Goal: Submit feedback/report problem

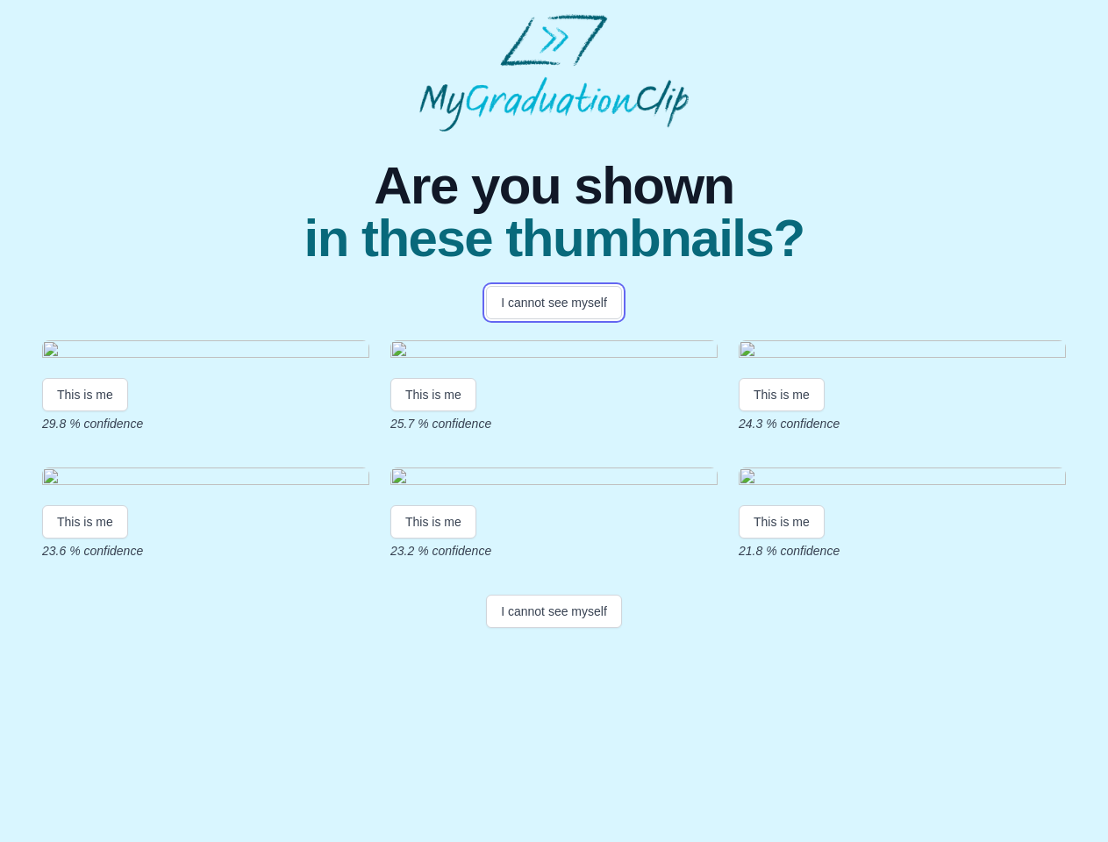
click at [553, 303] on button "I cannot see myself" at bounding box center [554, 302] width 136 height 33
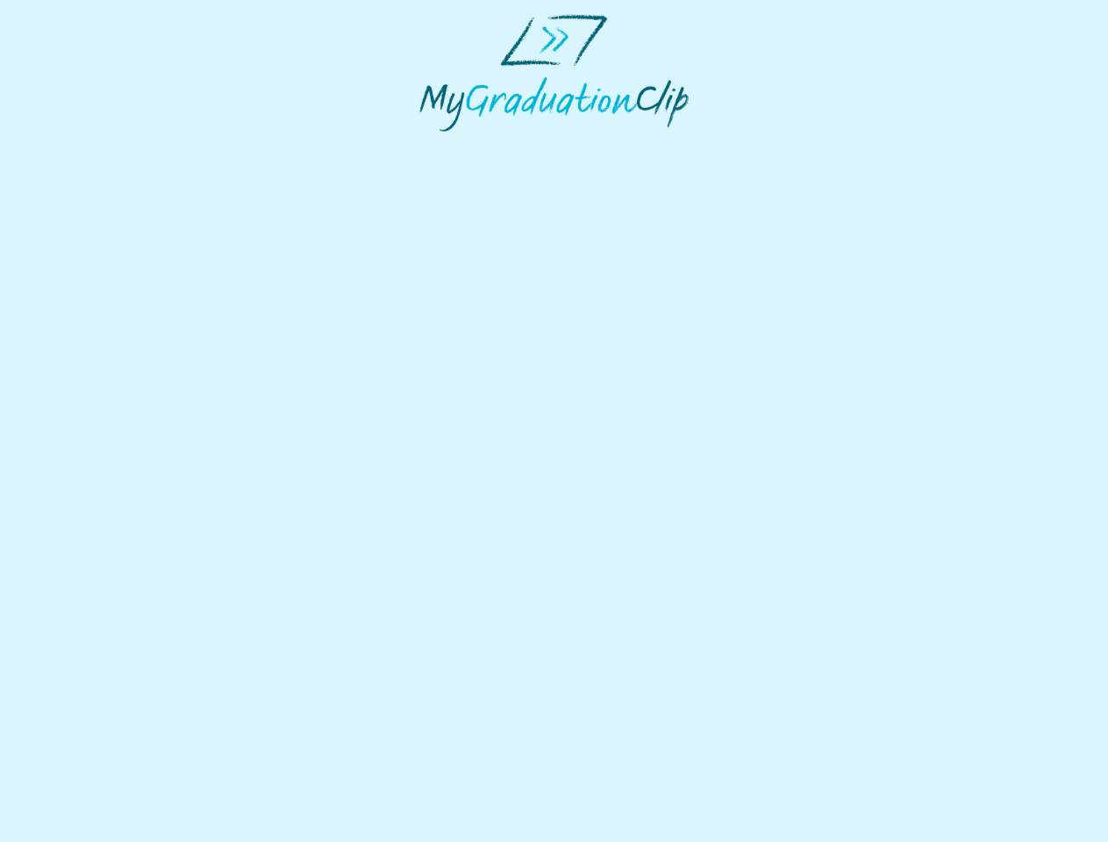
click at [85, 146] on html at bounding box center [554, 73] width 1108 height 146
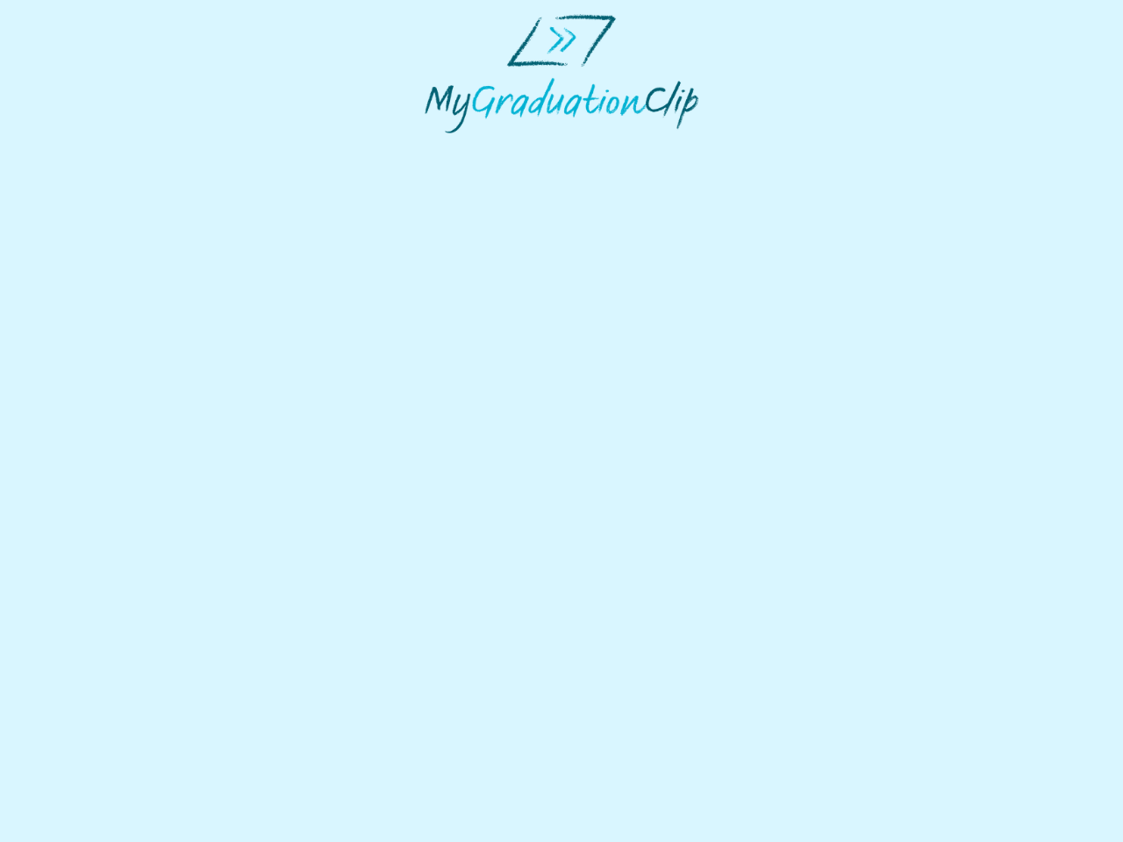
click at [436, 147] on html at bounding box center [561, 73] width 1123 height 147
click at [786, 147] on html at bounding box center [561, 73] width 1123 height 147
click at [85, 147] on html at bounding box center [561, 73] width 1123 height 147
click at [436, 147] on html at bounding box center [561, 73] width 1123 height 147
click at [786, 147] on html at bounding box center [561, 73] width 1123 height 147
